Goal: Information Seeking & Learning: Compare options

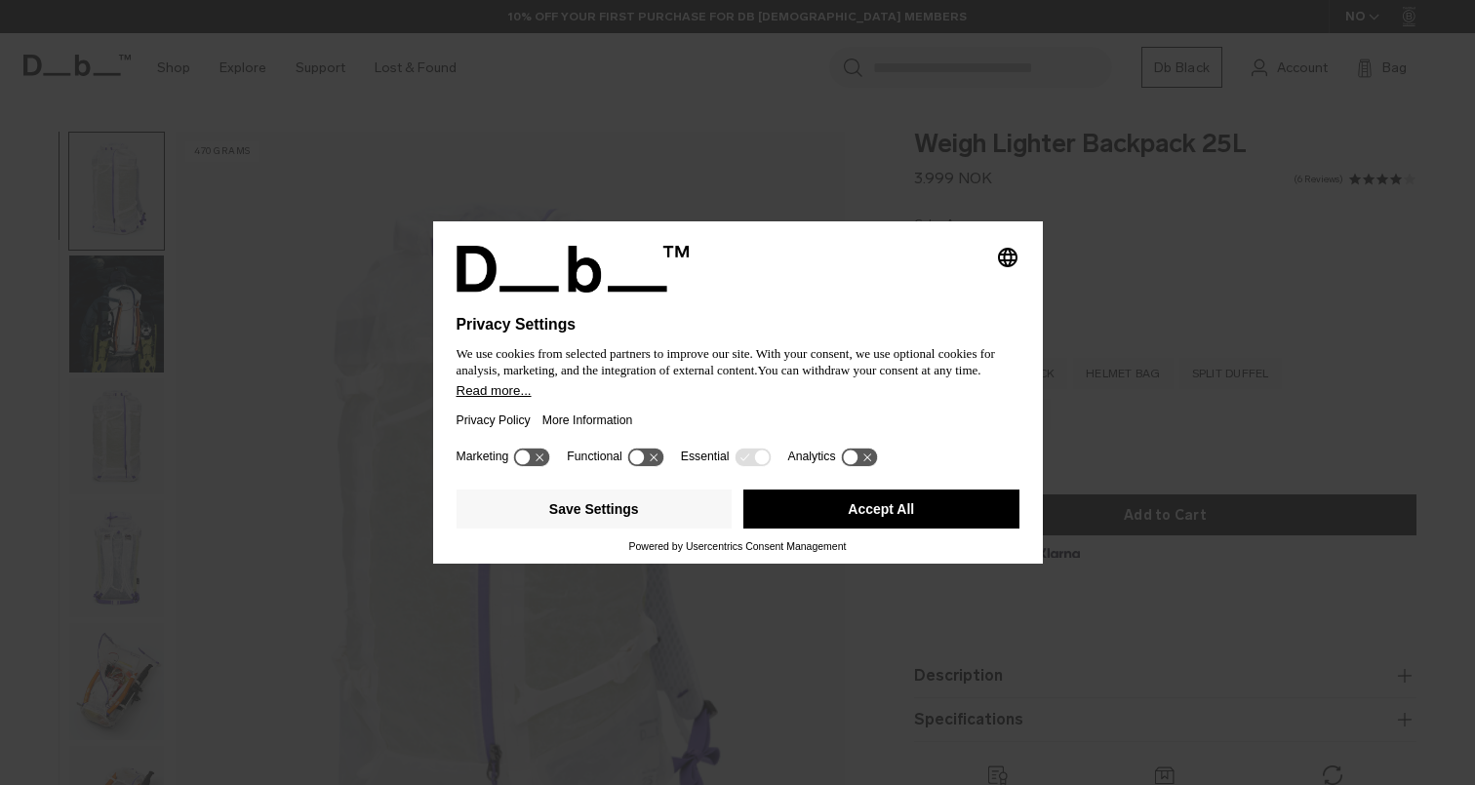
click at [831, 526] on button "Accept All" at bounding box center [881, 509] width 276 height 39
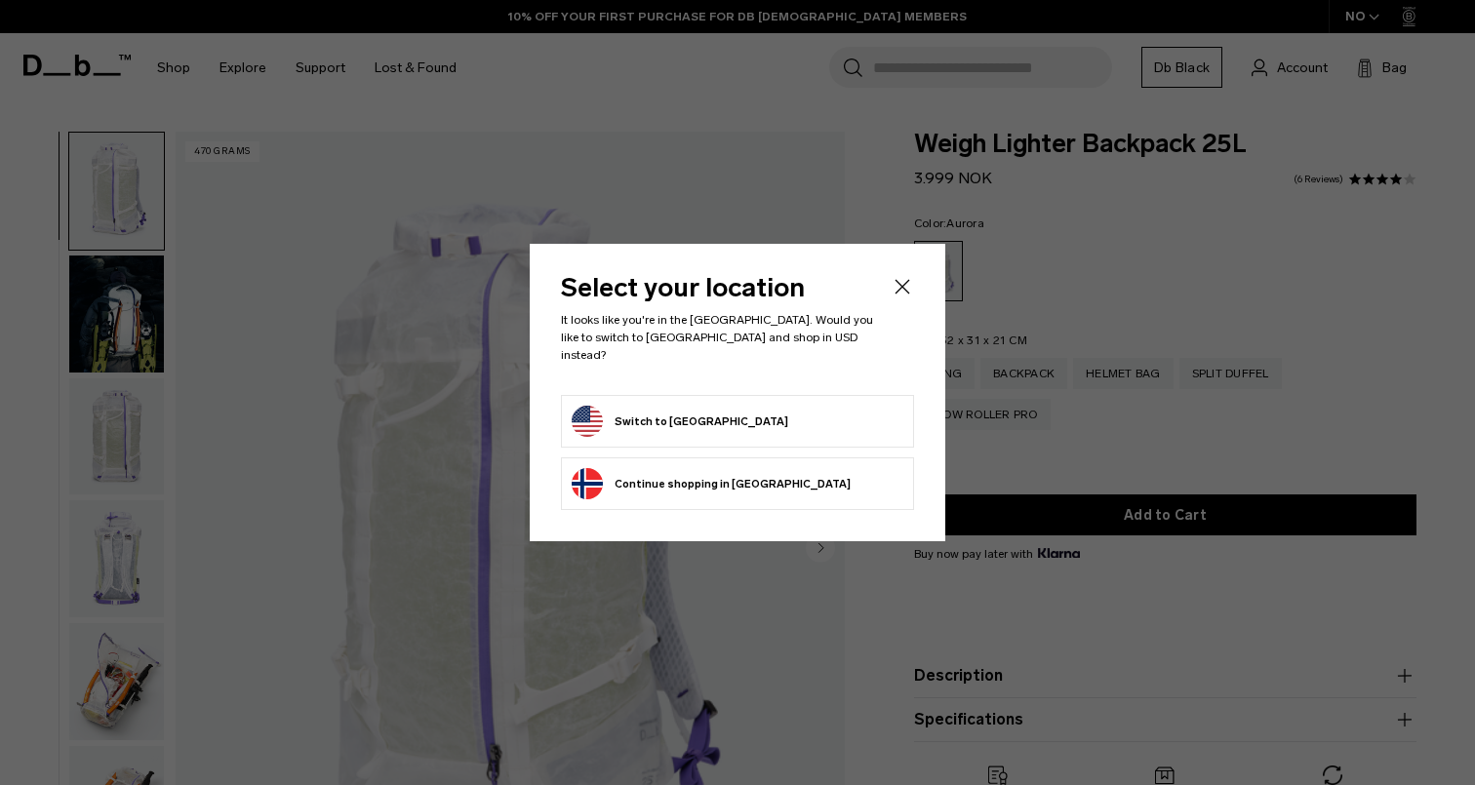
click at [690, 414] on button "Switch to United States" at bounding box center [679, 421] width 217 height 31
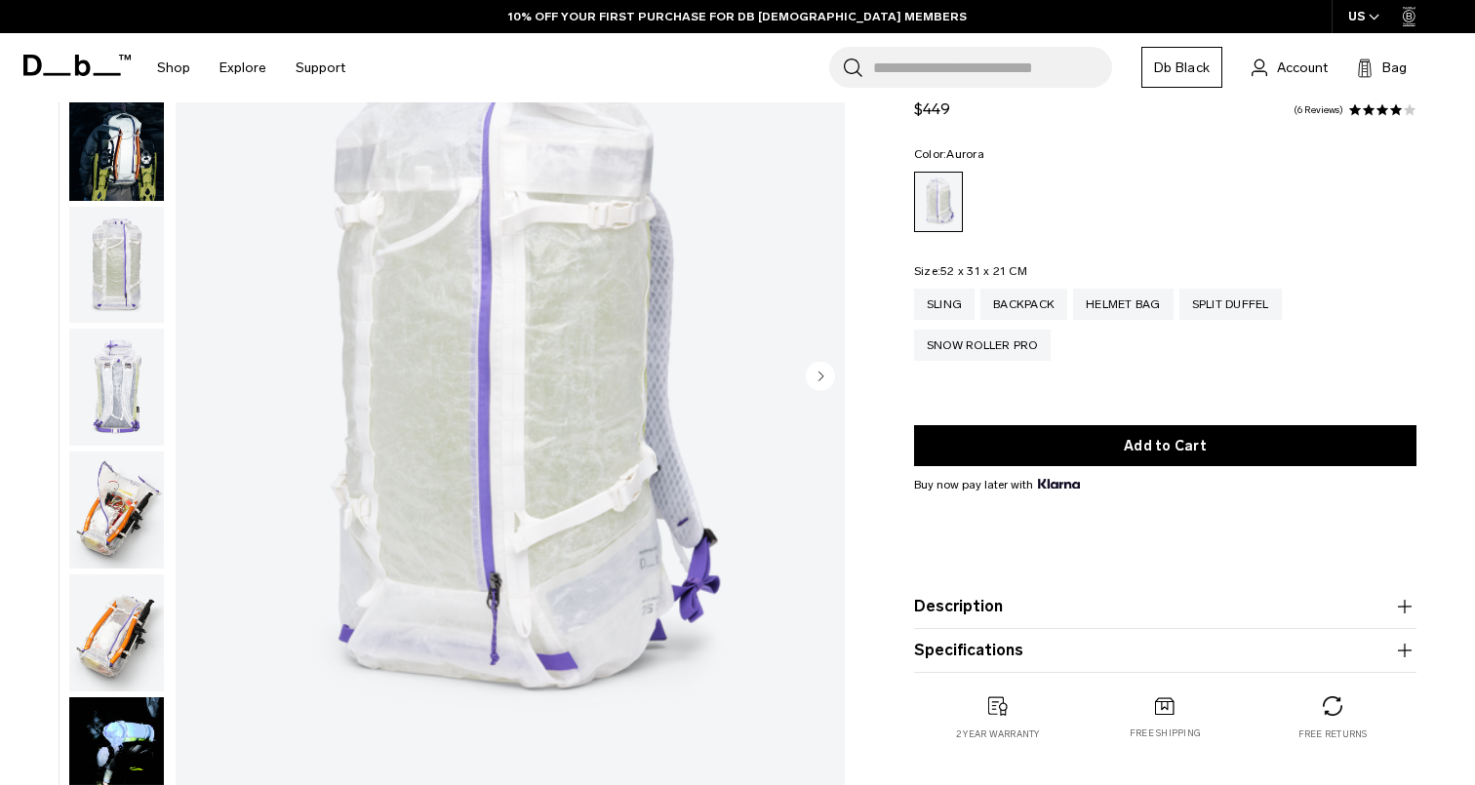
click at [115, 293] on img "button" at bounding box center [116, 265] width 95 height 117
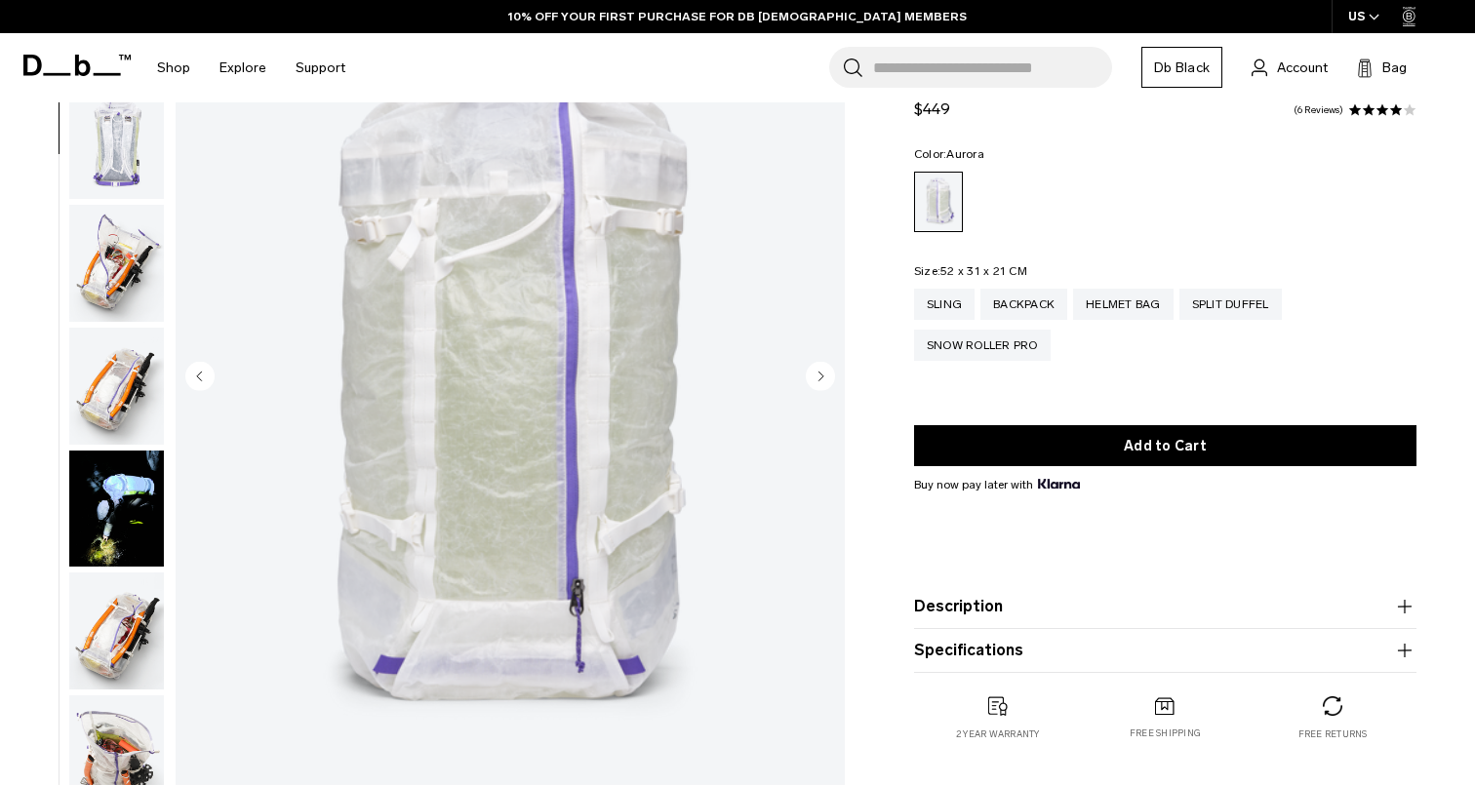
click at [135, 288] on img "button" at bounding box center [116, 263] width 95 height 117
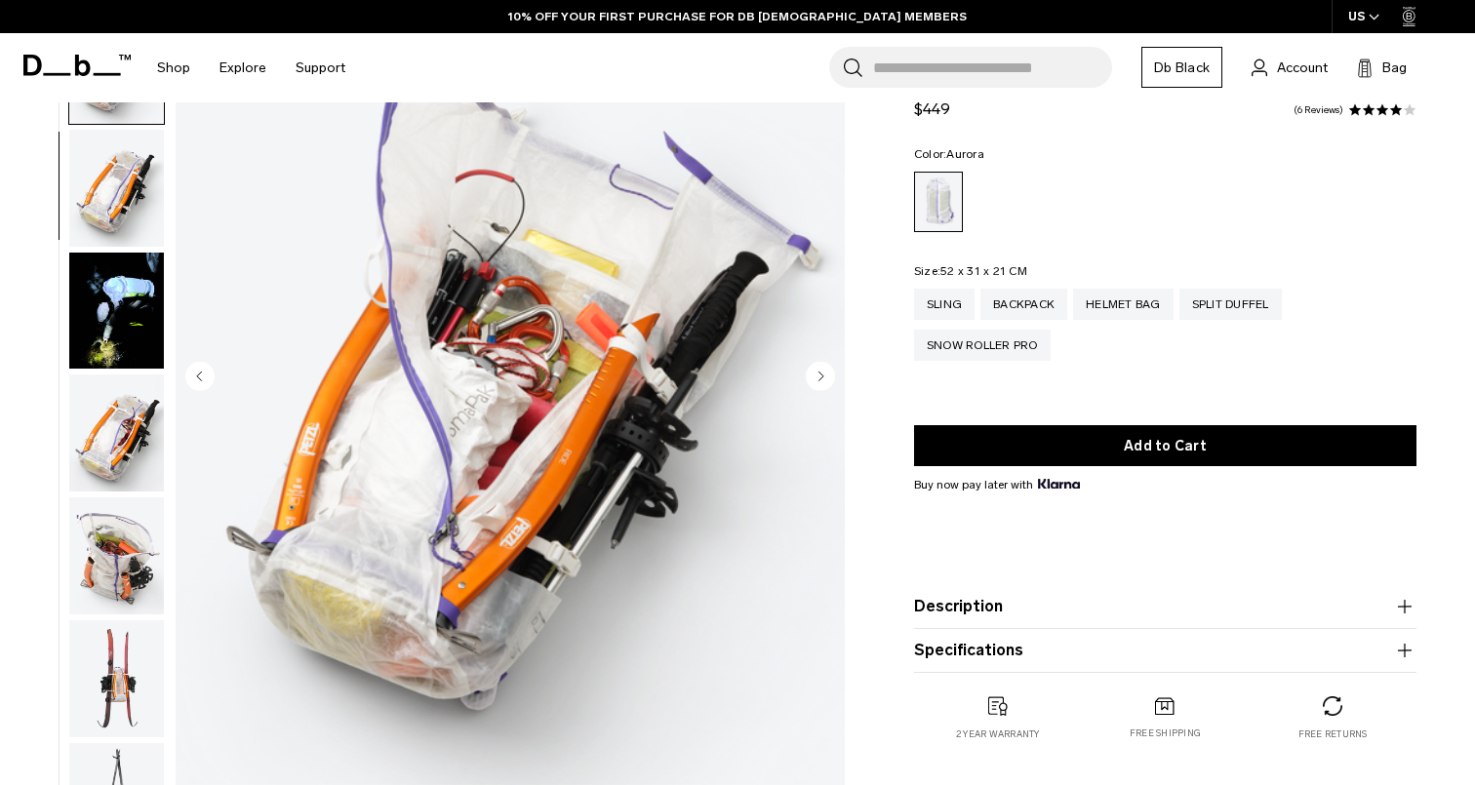
scroll to position [494, 0]
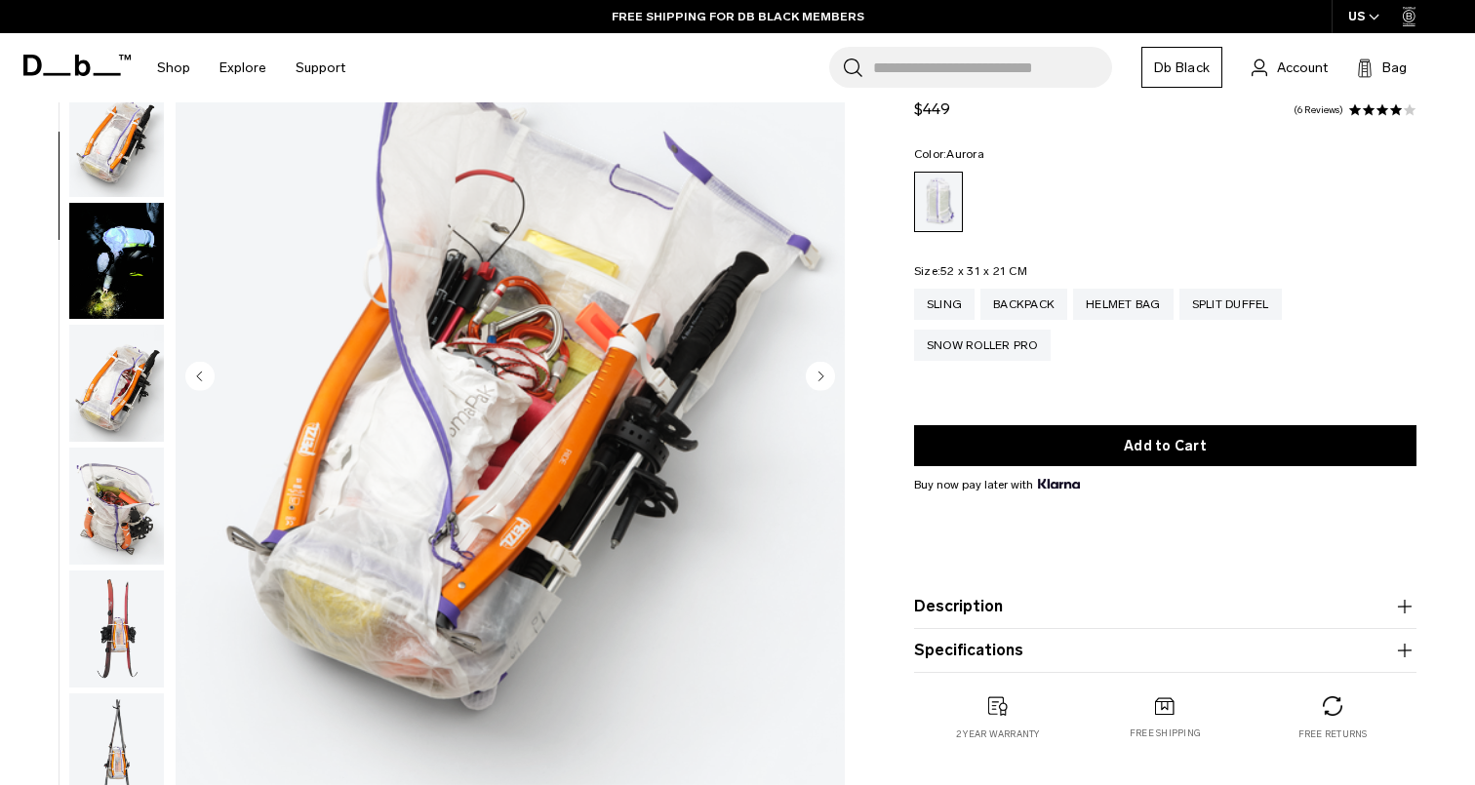
click at [108, 389] on img "button" at bounding box center [116, 383] width 95 height 117
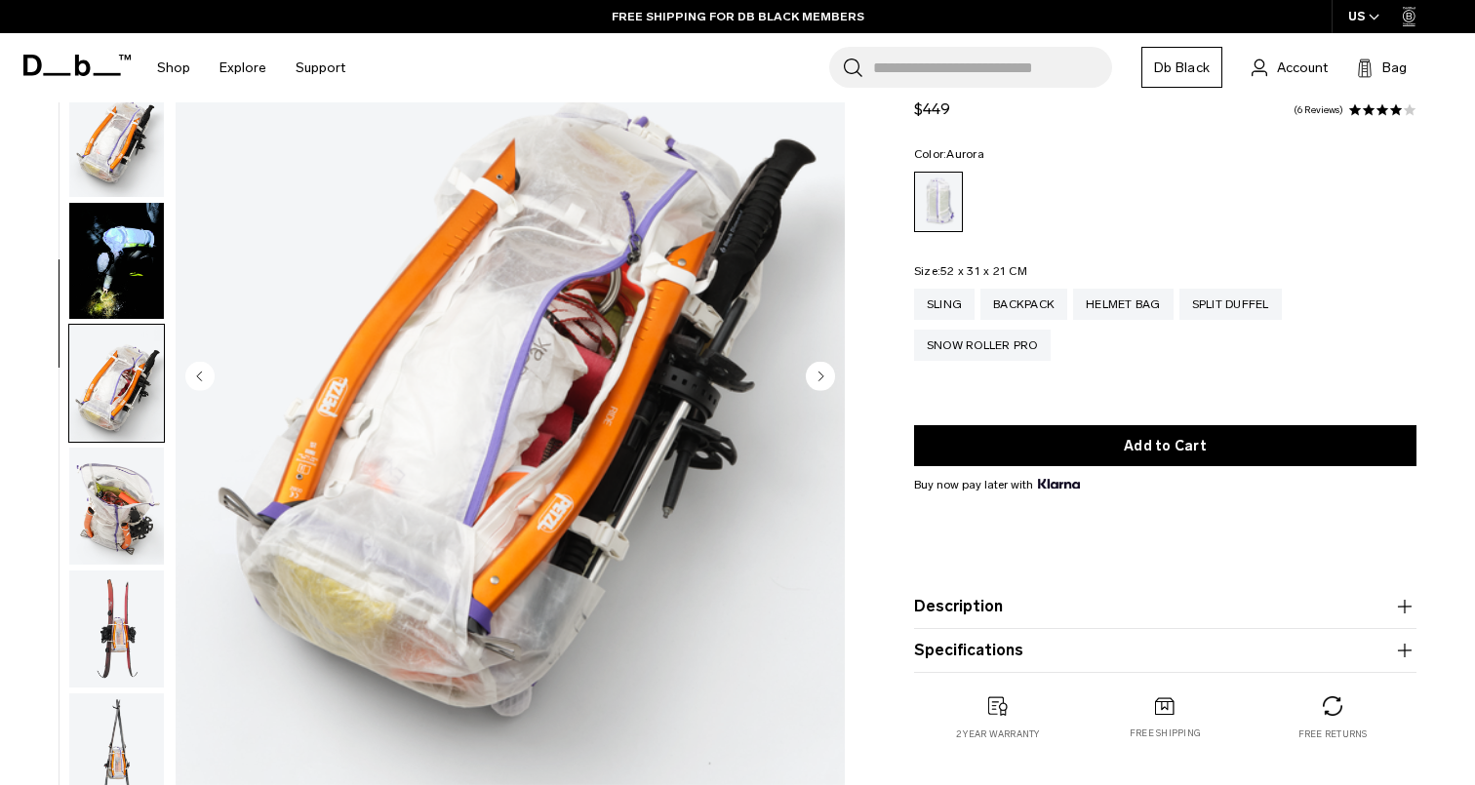
scroll to position [865, 0]
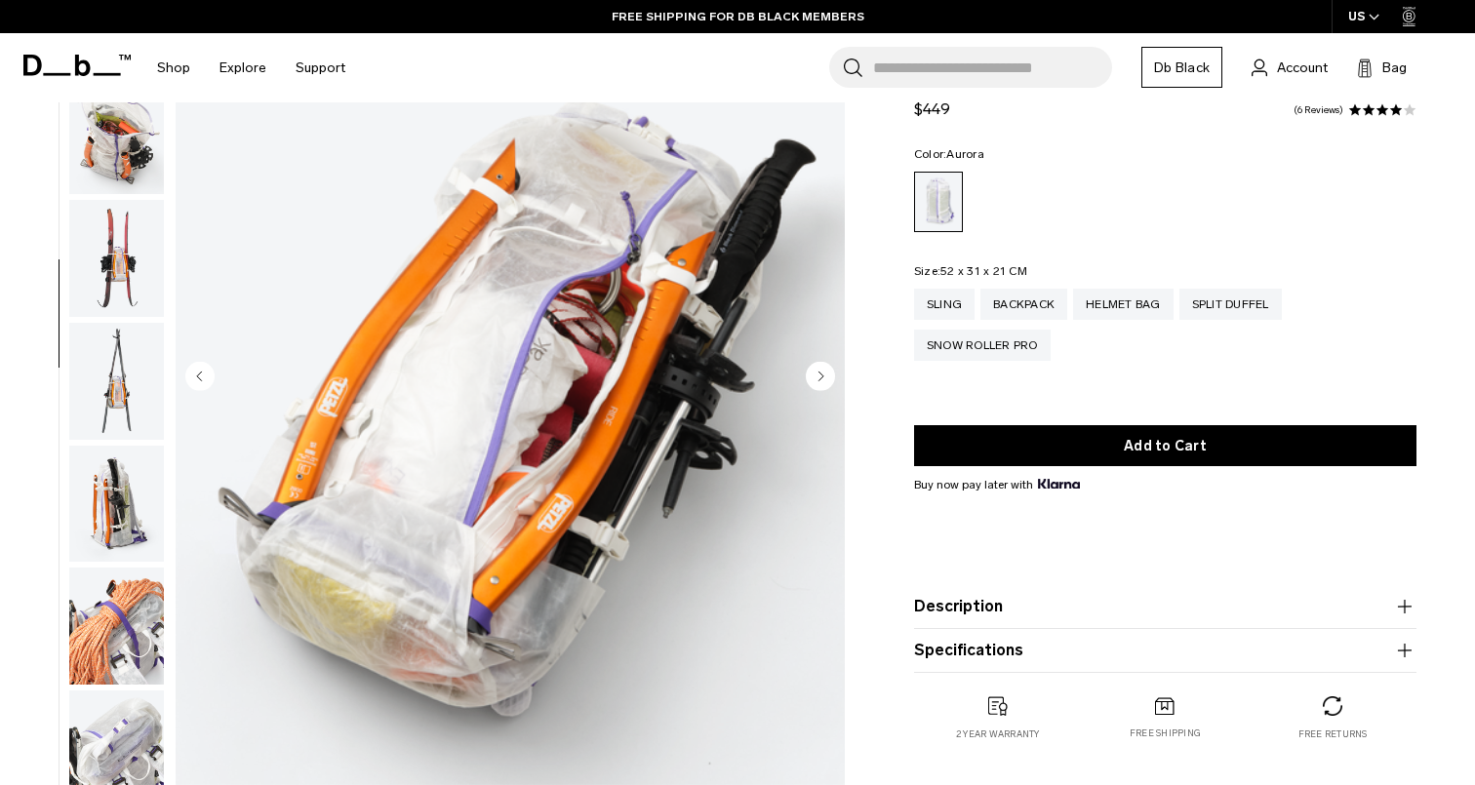
click at [117, 317] on img "button" at bounding box center [116, 258] width 95 height 117
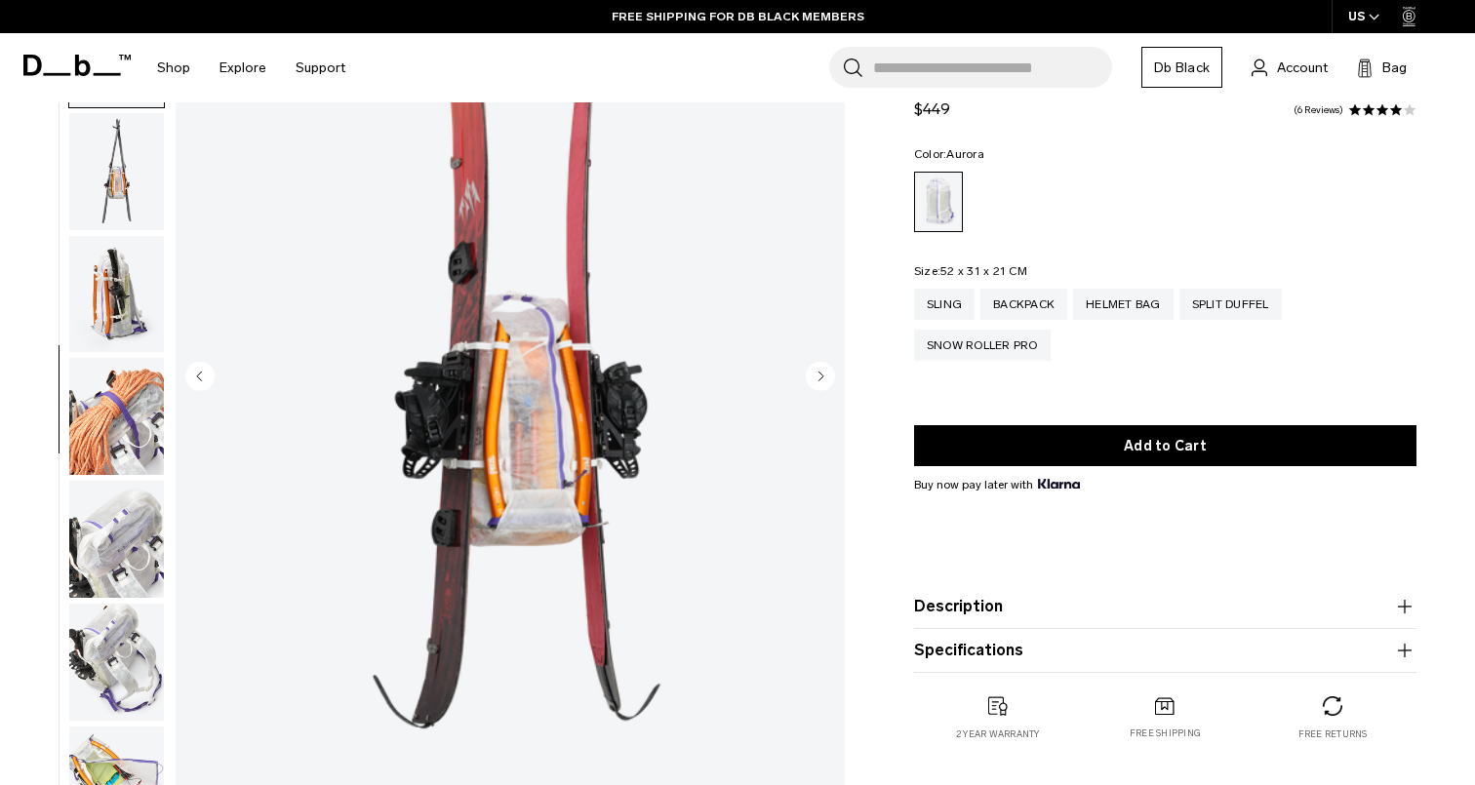
scroll to position [1112, 0]
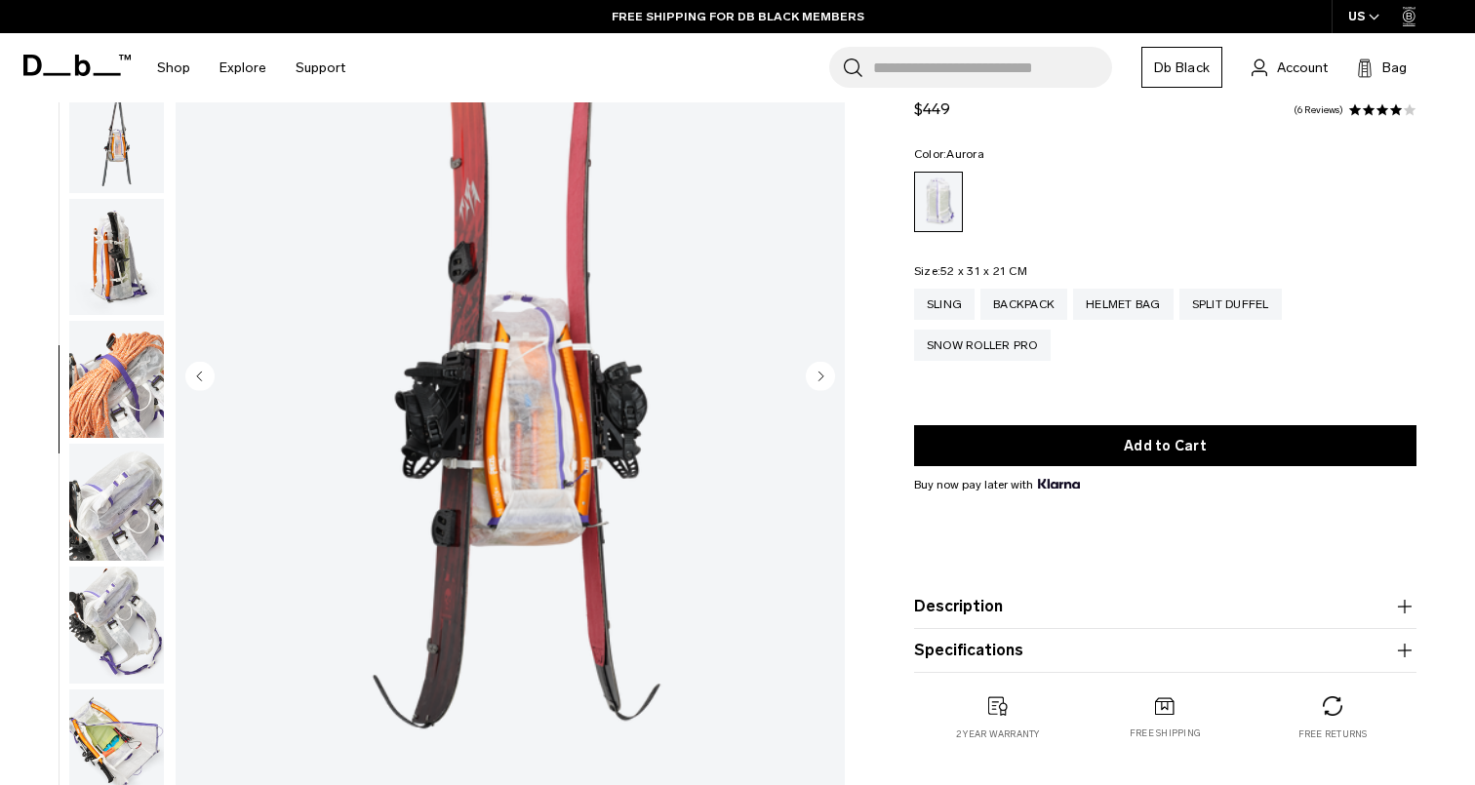
click at [105, 230] on img "button" at bounding box center [116, 257] width 95 height 117
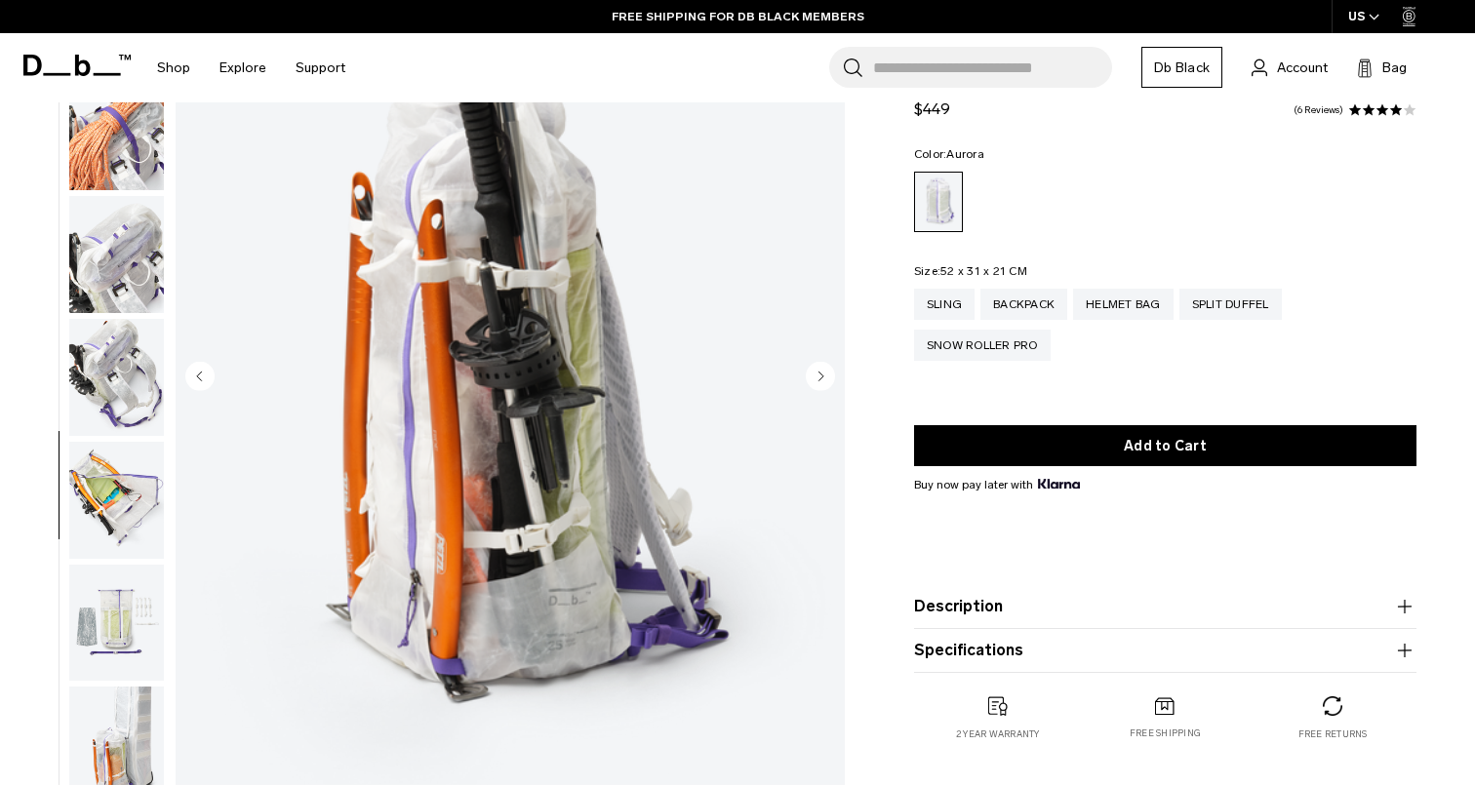
scroll to position [50, 0]
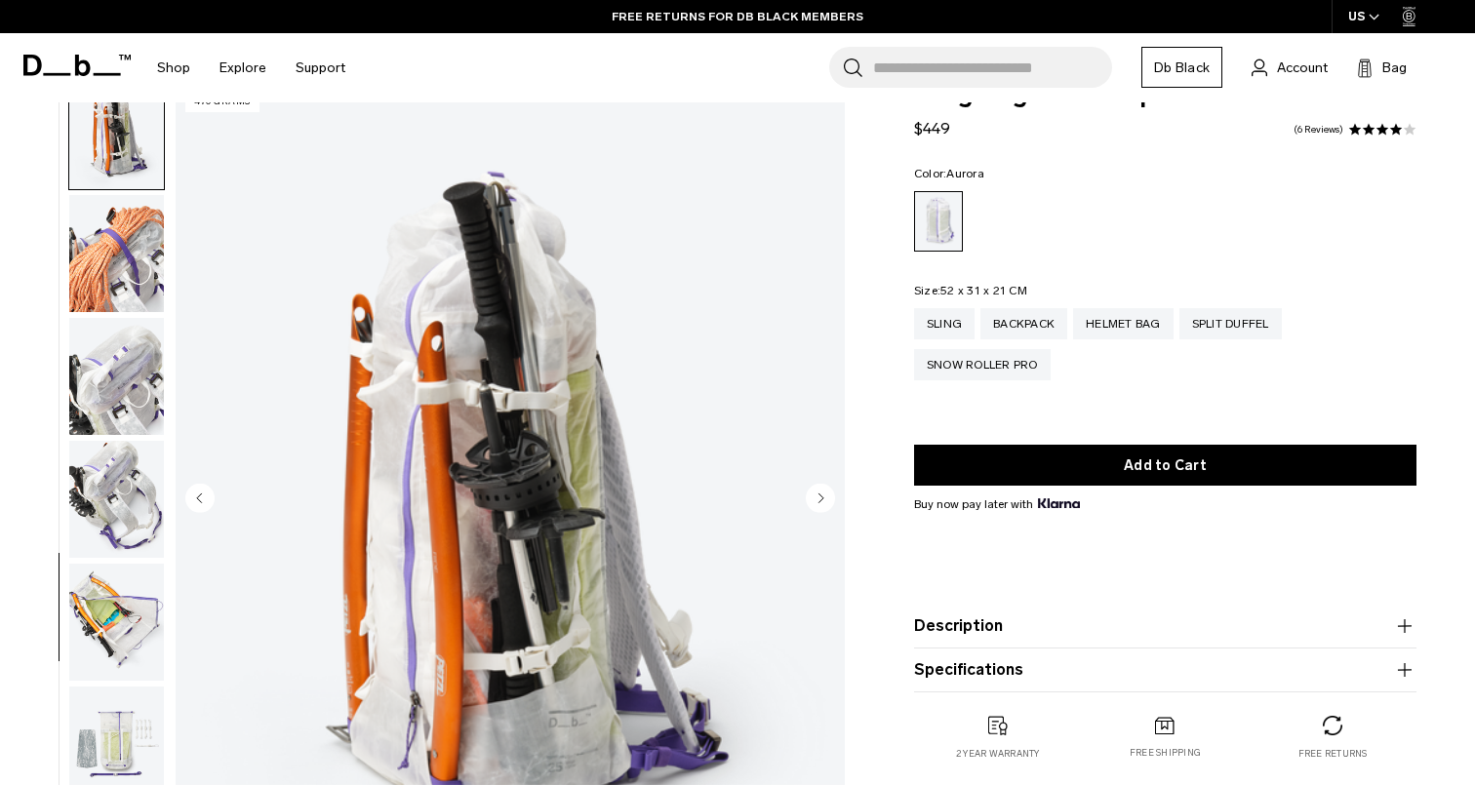
click at [121, 257] on img "button" at bounding box center [116, 253] width 95 height 117
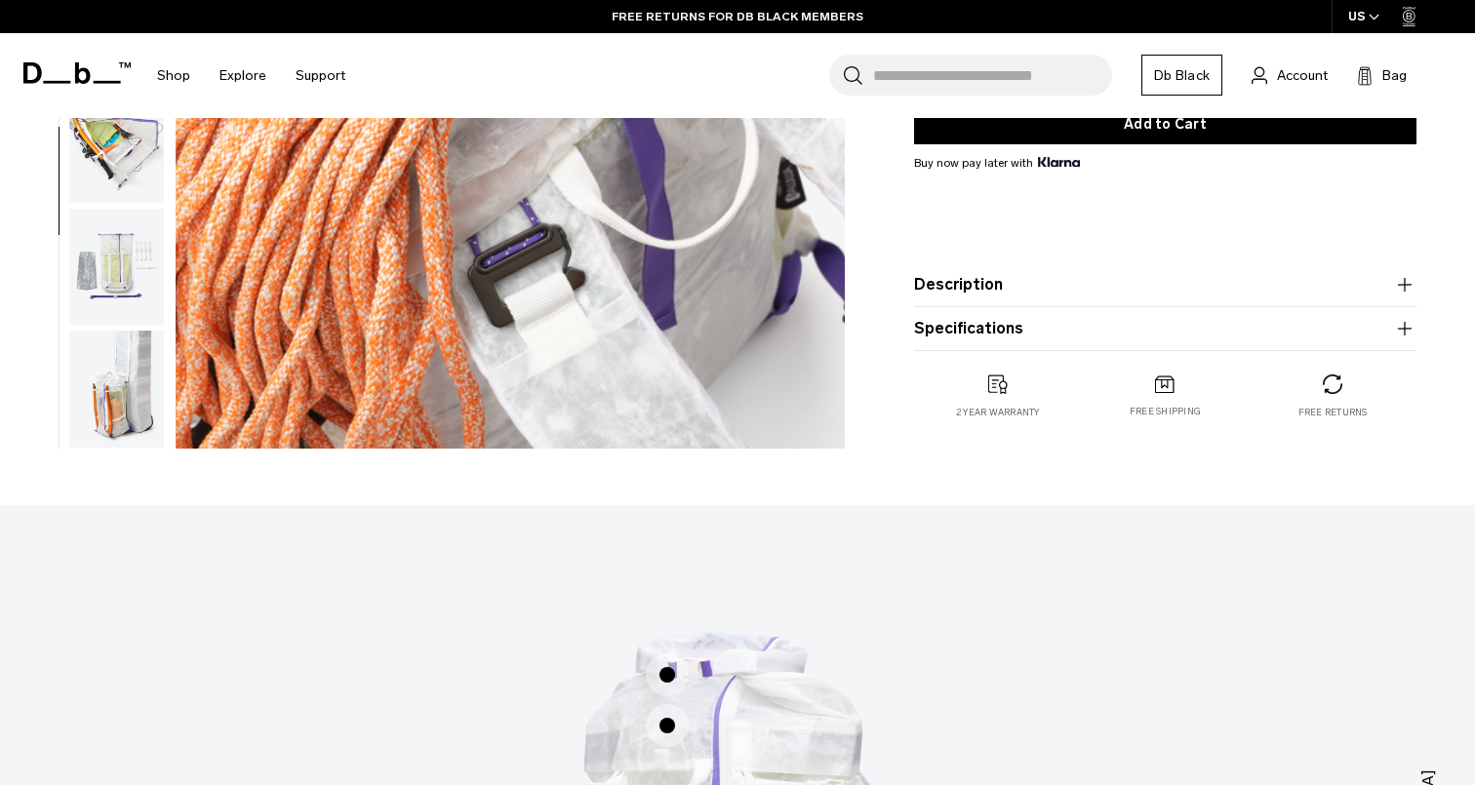
scroll to position [535, 0]
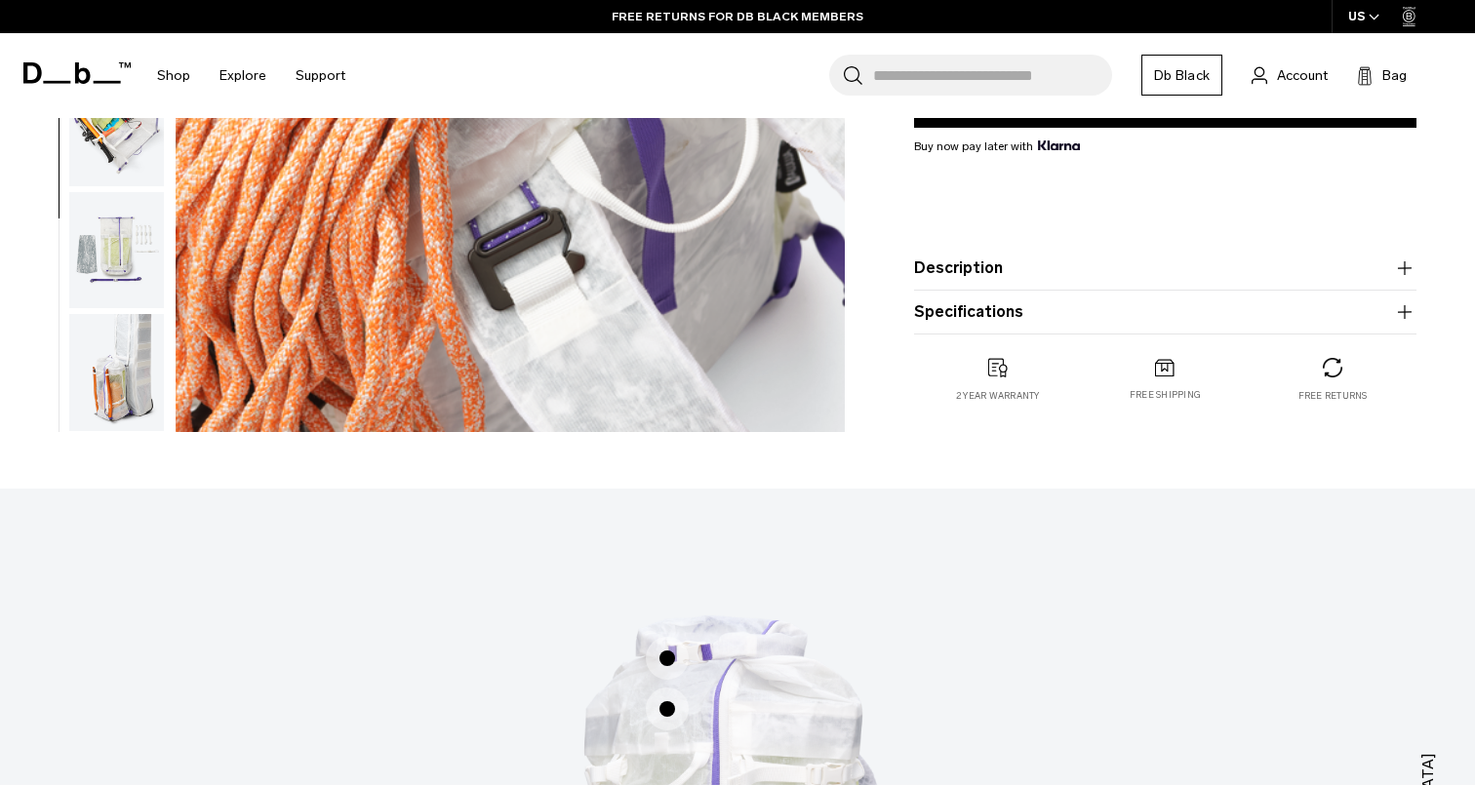
click at [137, 378] on img "button" at bounding box center [116, 372] width 95 height 117
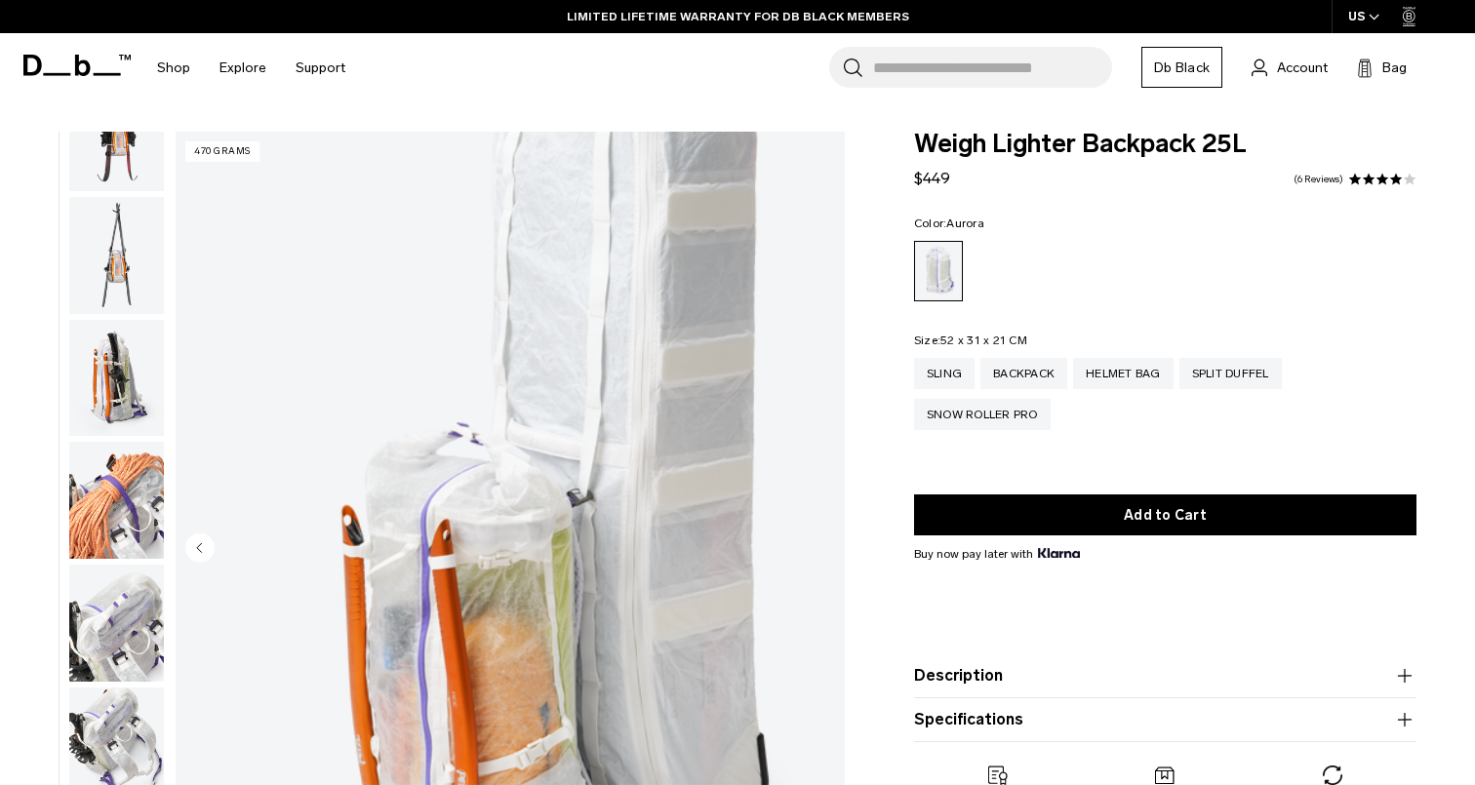
scroll to position [0, 0]
click at [1019, 414] on div "Snow Roller Pro" at bounding box center [982, 414] width 137 height 31
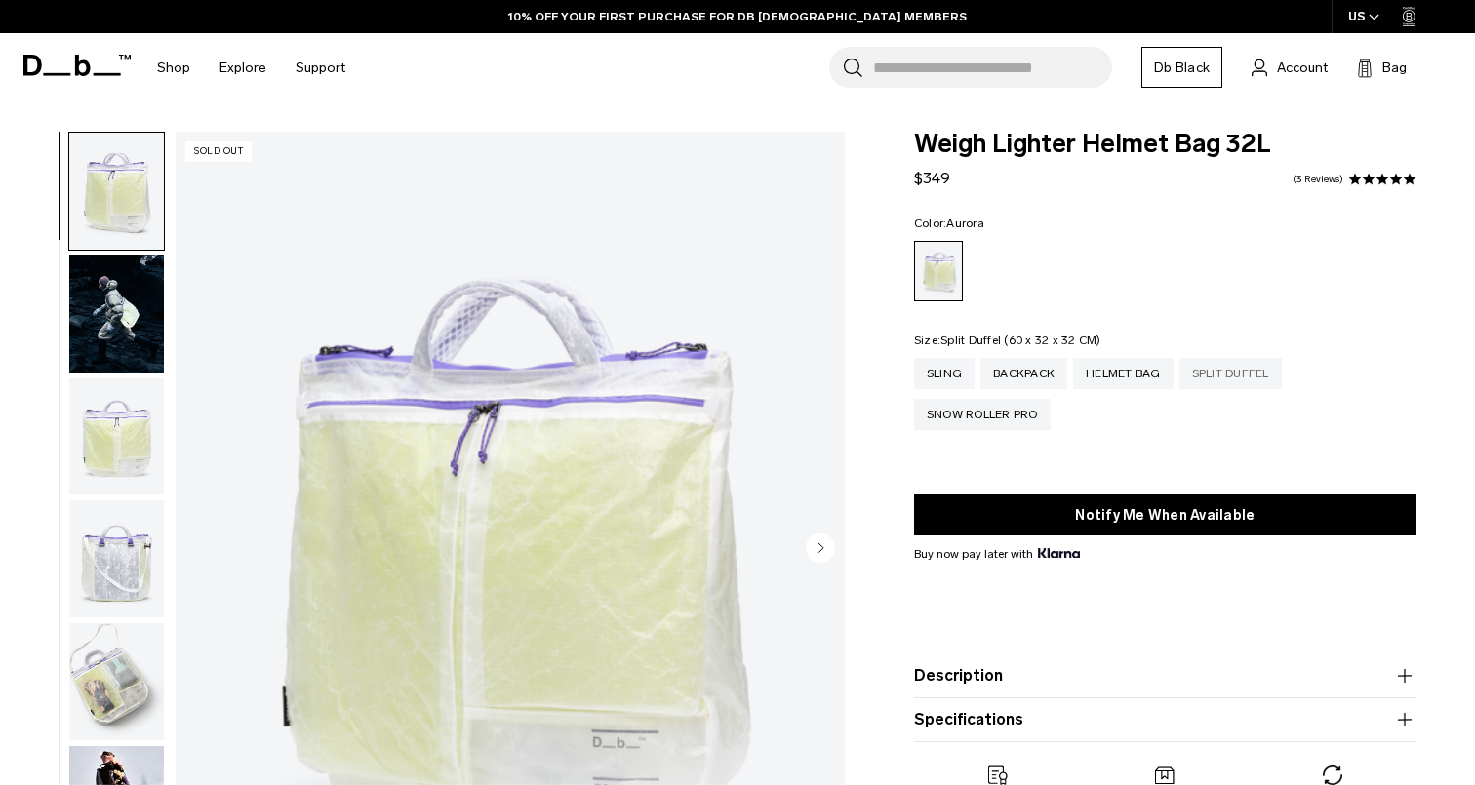
click at [1247, 372] on div "Split Duffel" at bounding box center [1230, 373] width 102 height 31
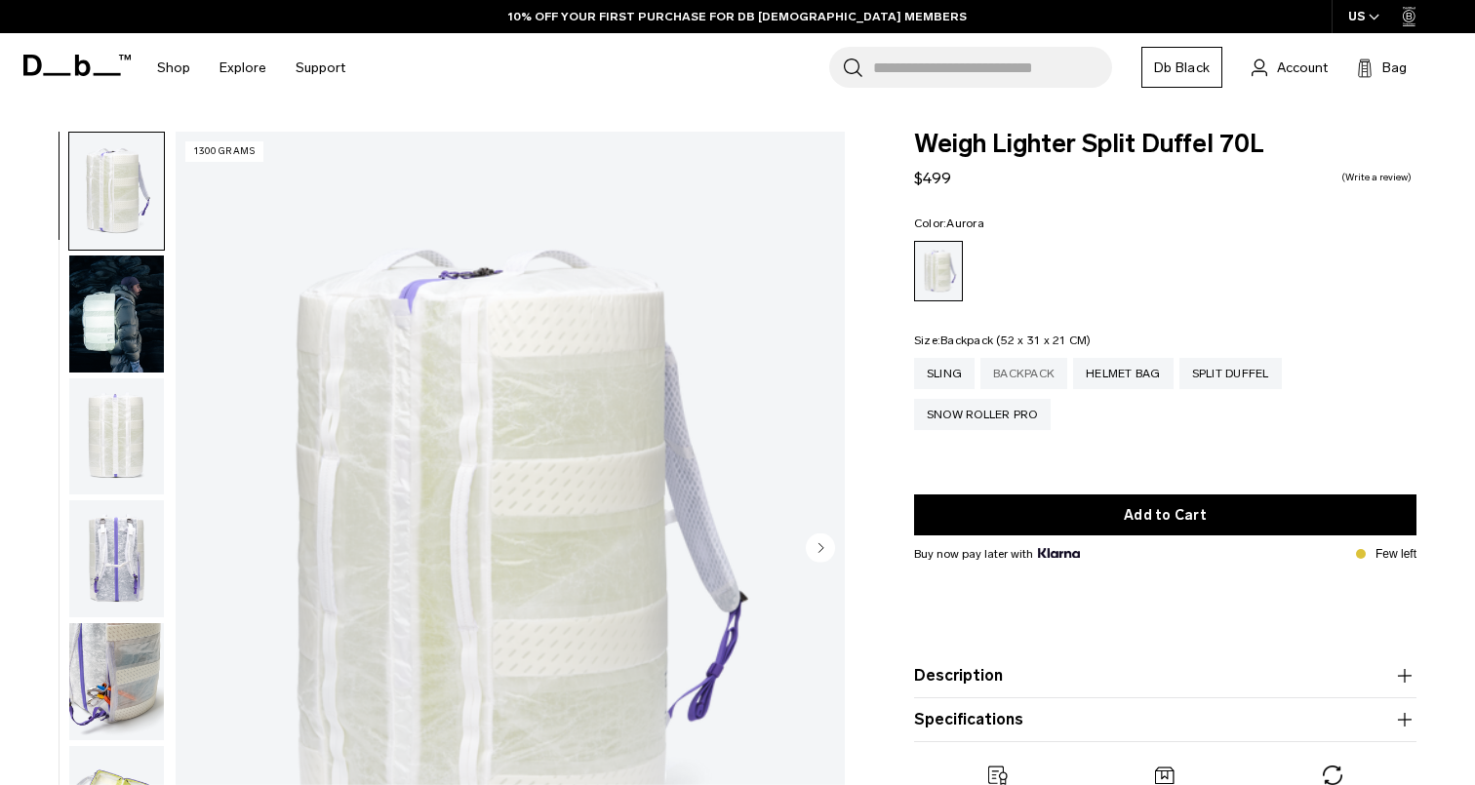
click at [1037, 376] on div "Backpack" at bounding box center [1023, 373] width 87 height 31
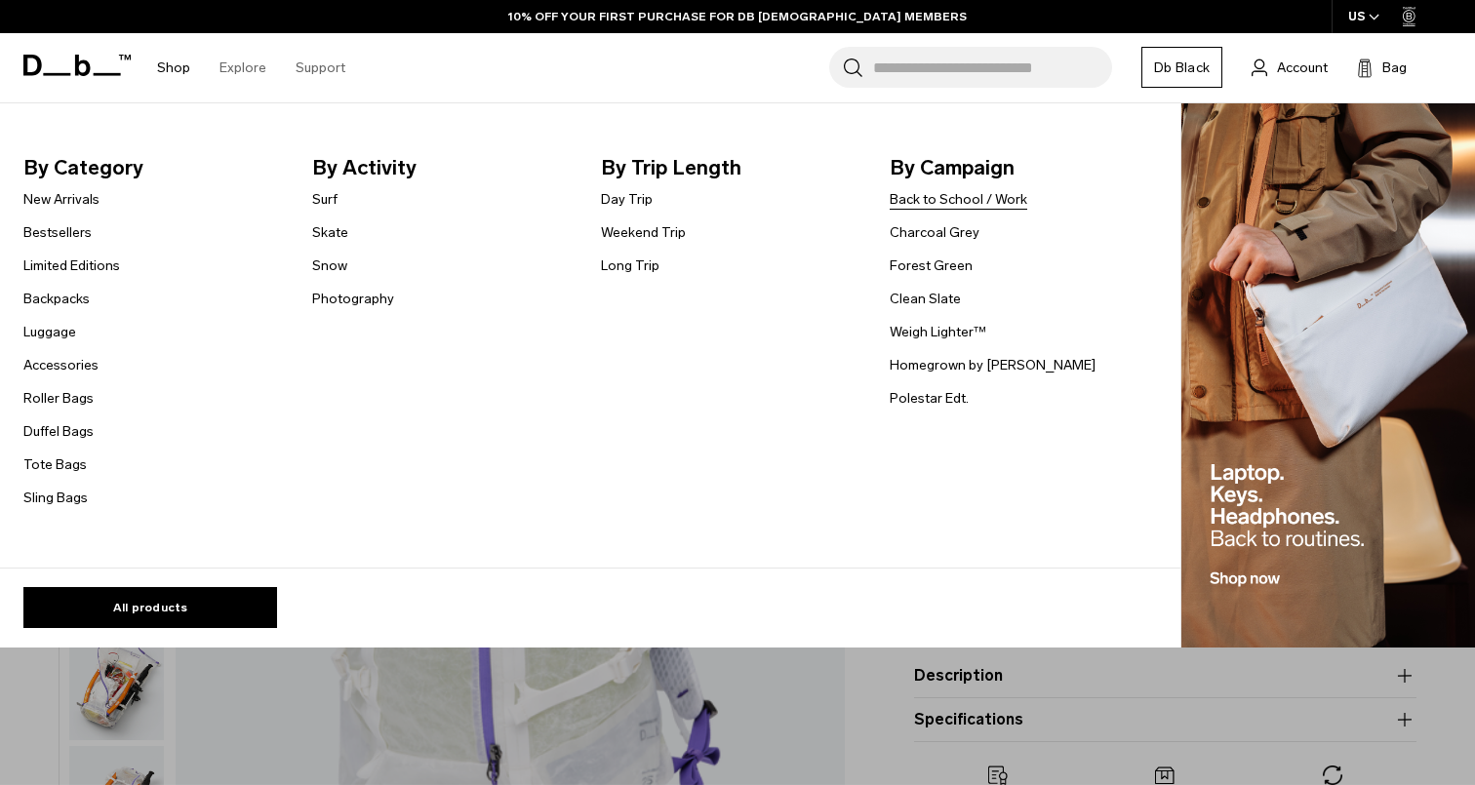
click at [984, 205] on link "Back to School / Work" at bounding box center [958, 199] width 138 height 20
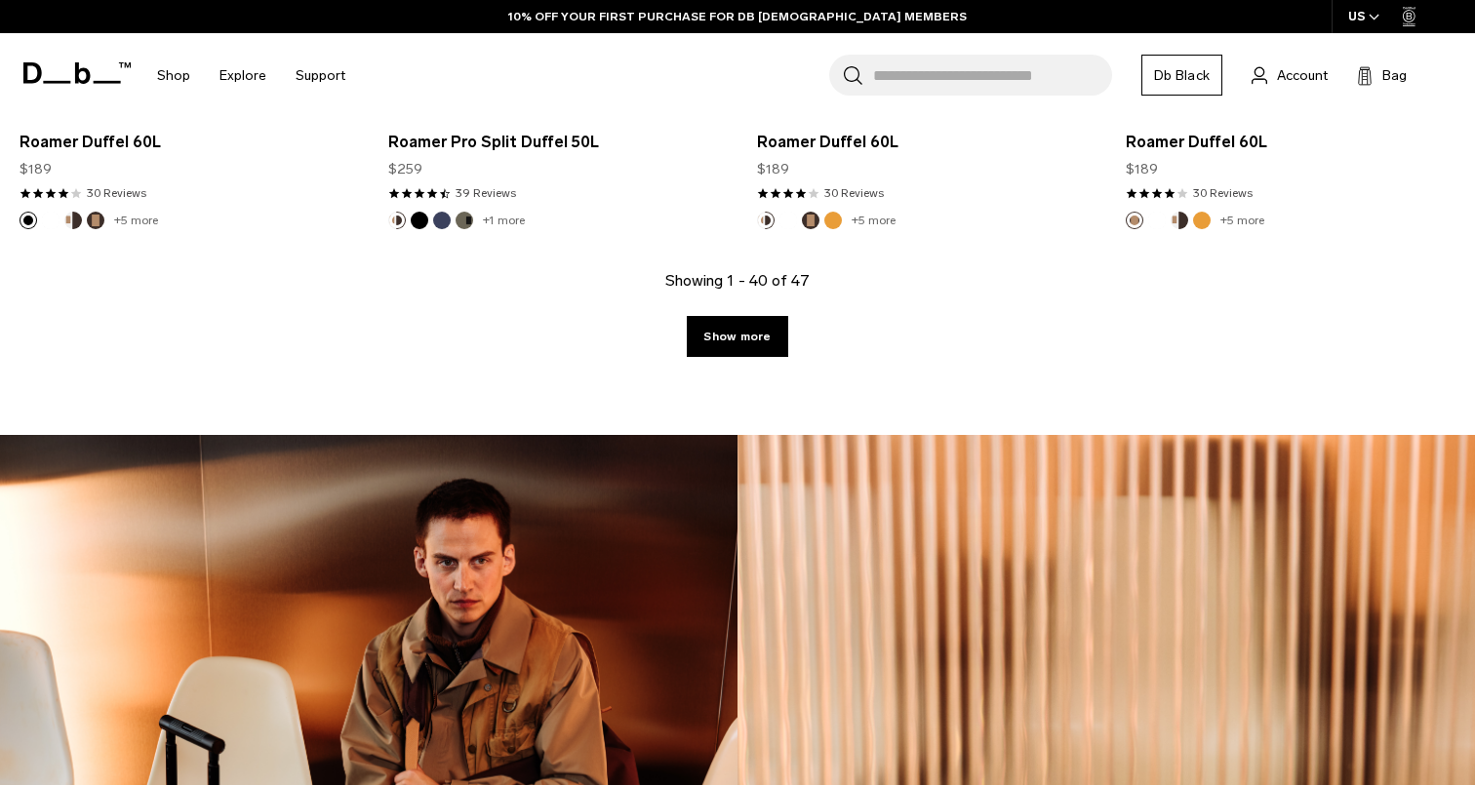
scroll to position [7706, 0]
